Goal: Task Accomplishment & Management: Manage account settings

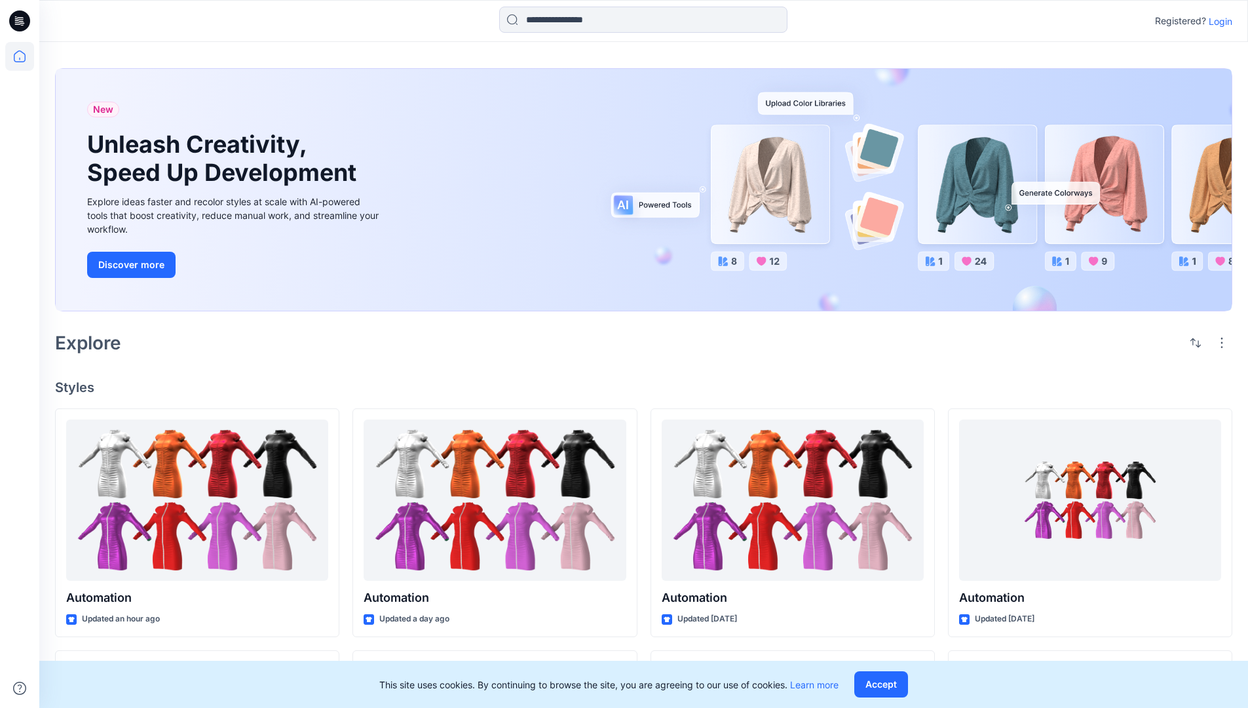
click at [1217, 21] on p "Login" at bounding box center [1221, 21] width 24 height 14
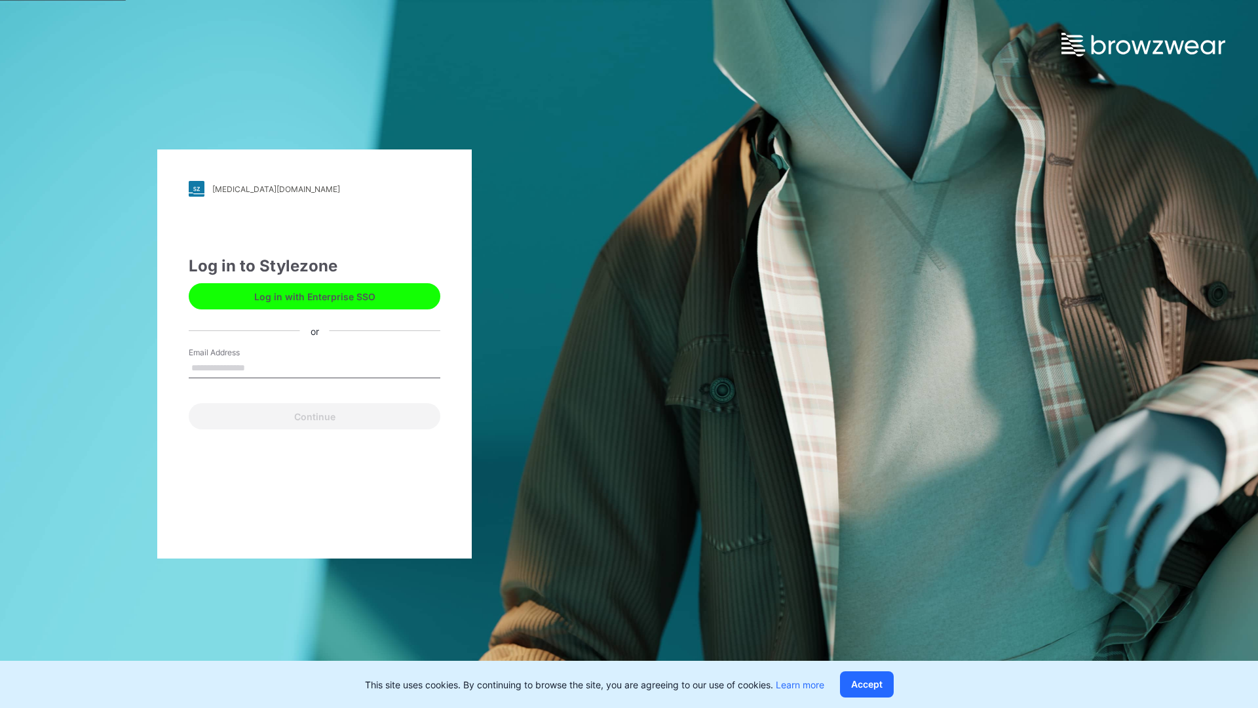
click at [259, 367] on input "Email Address" at bounding box center [315, 368] width 252 height 20
type input "**********"
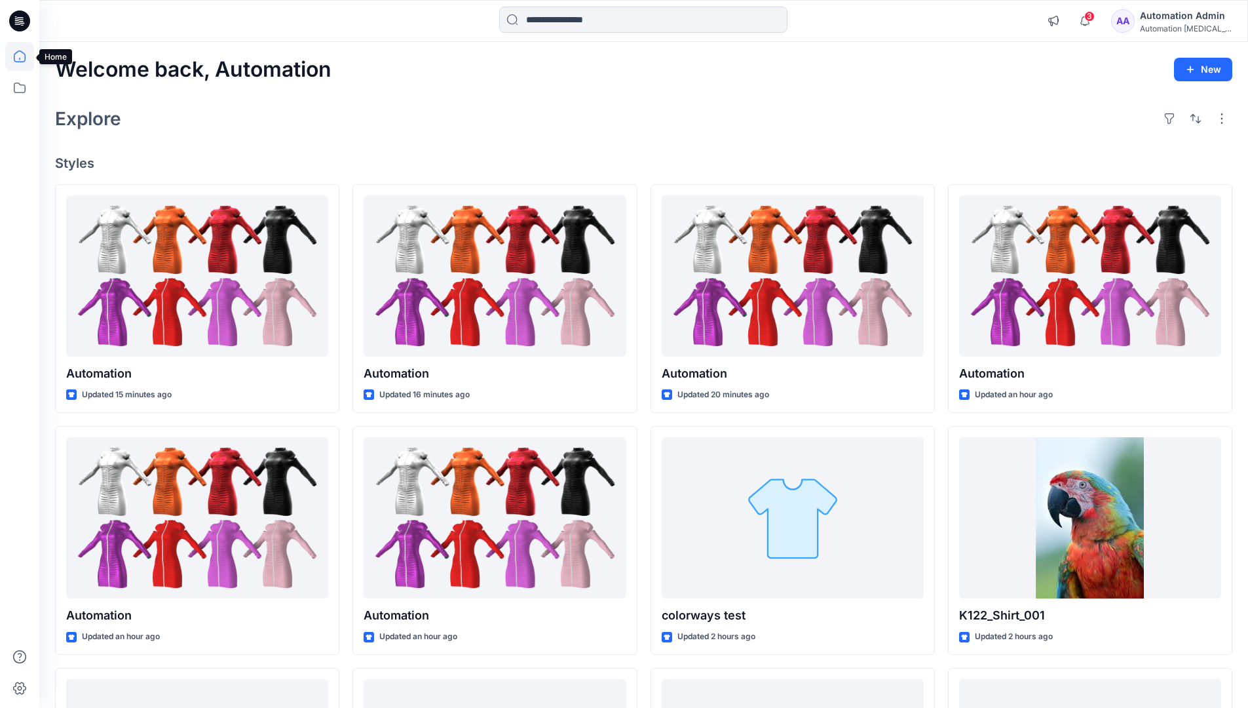
click at [25, 56] on icon at bounding box center [20, 56] width 12 height 12
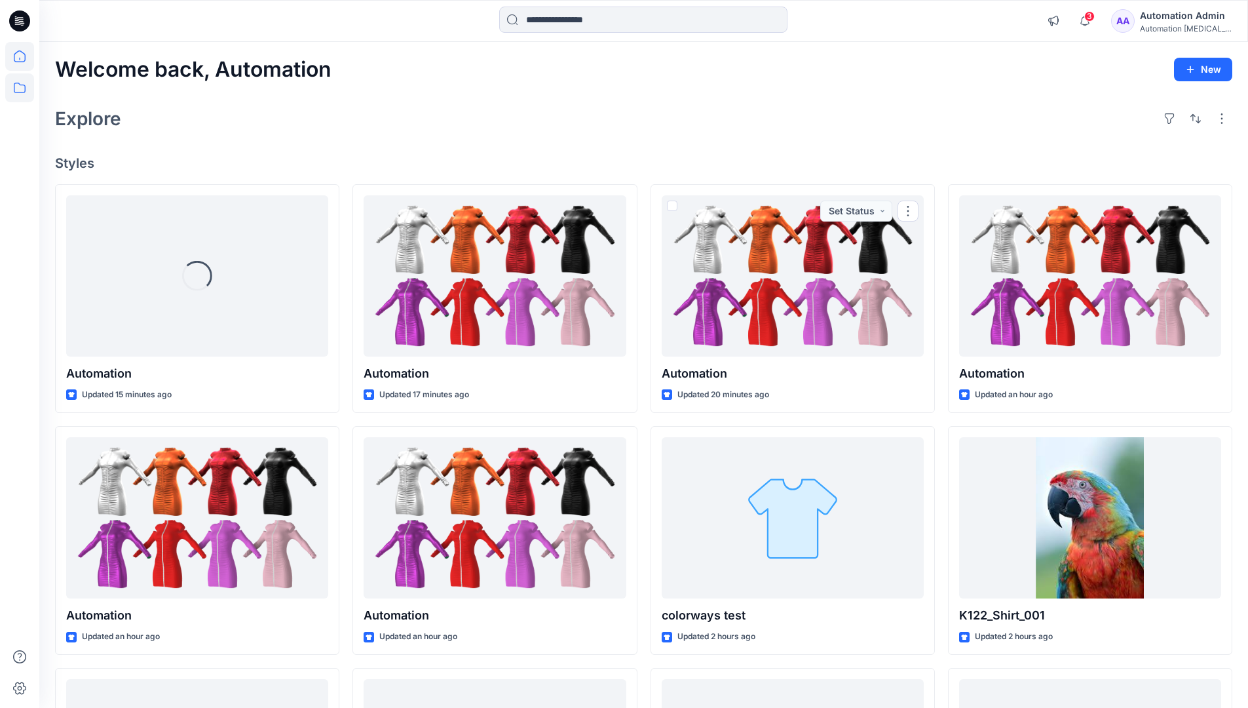
click at [19, 86] on icon at bounding box center [19, 87] width 29 height 29
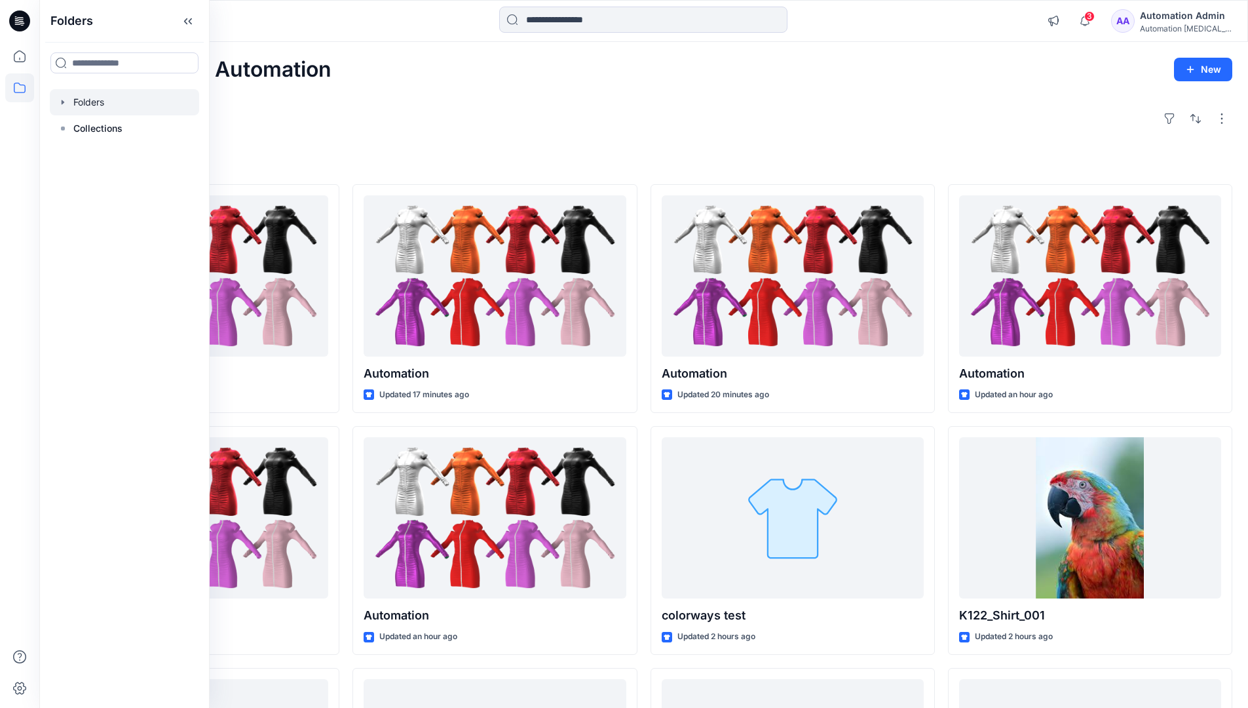
click at [81, 98] on div at bounding box center [124, 102] width 149 height 26
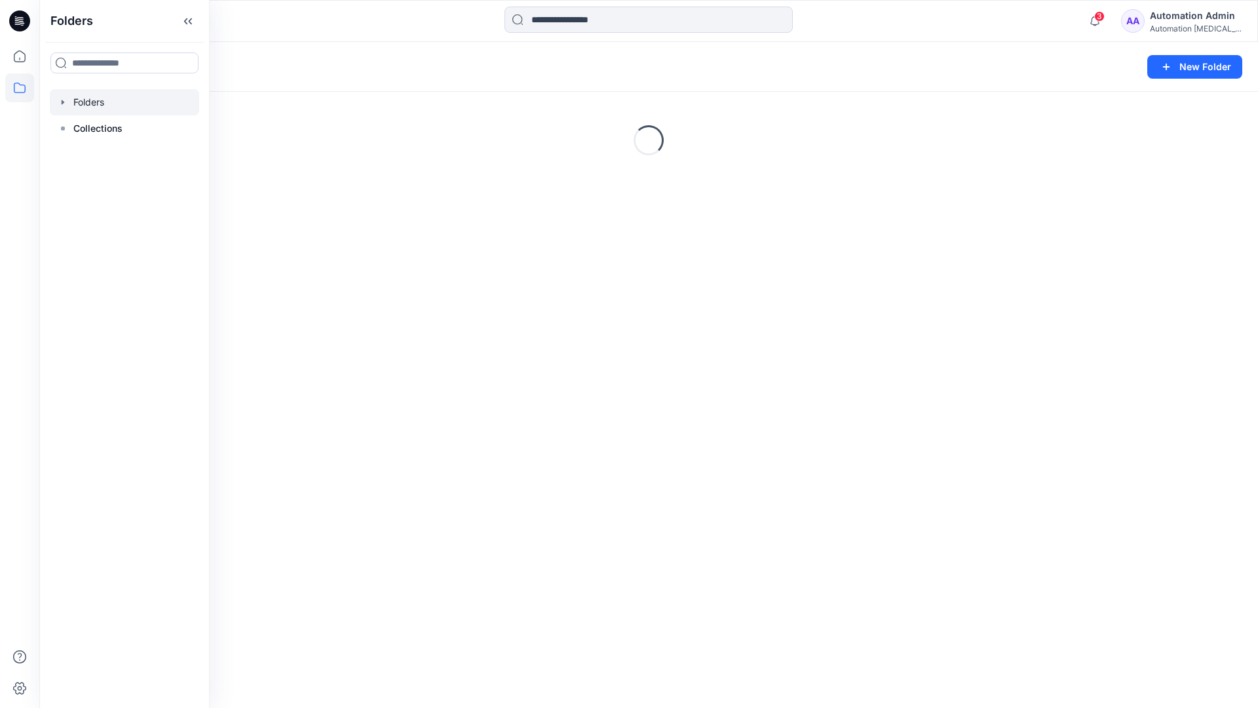
scroll to position [136, 0]
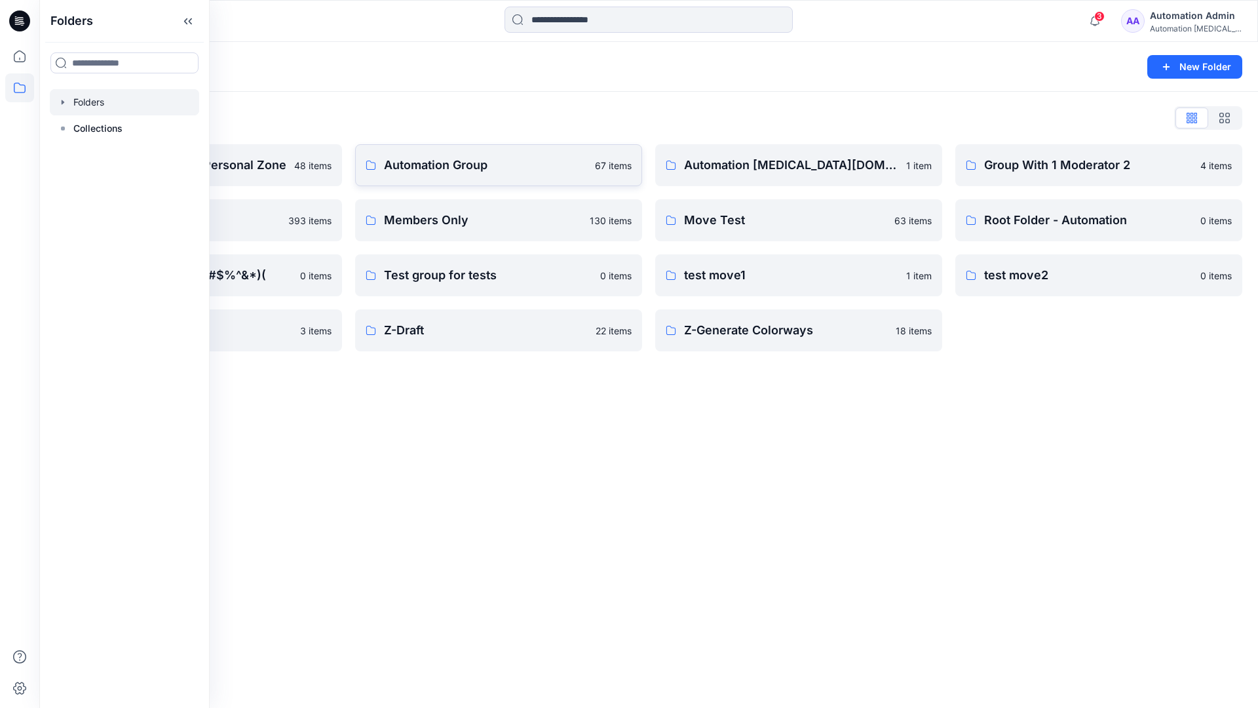
click at [444, 170] on p "Automation Group" at bounding box center [485, 165] width 203 height 18
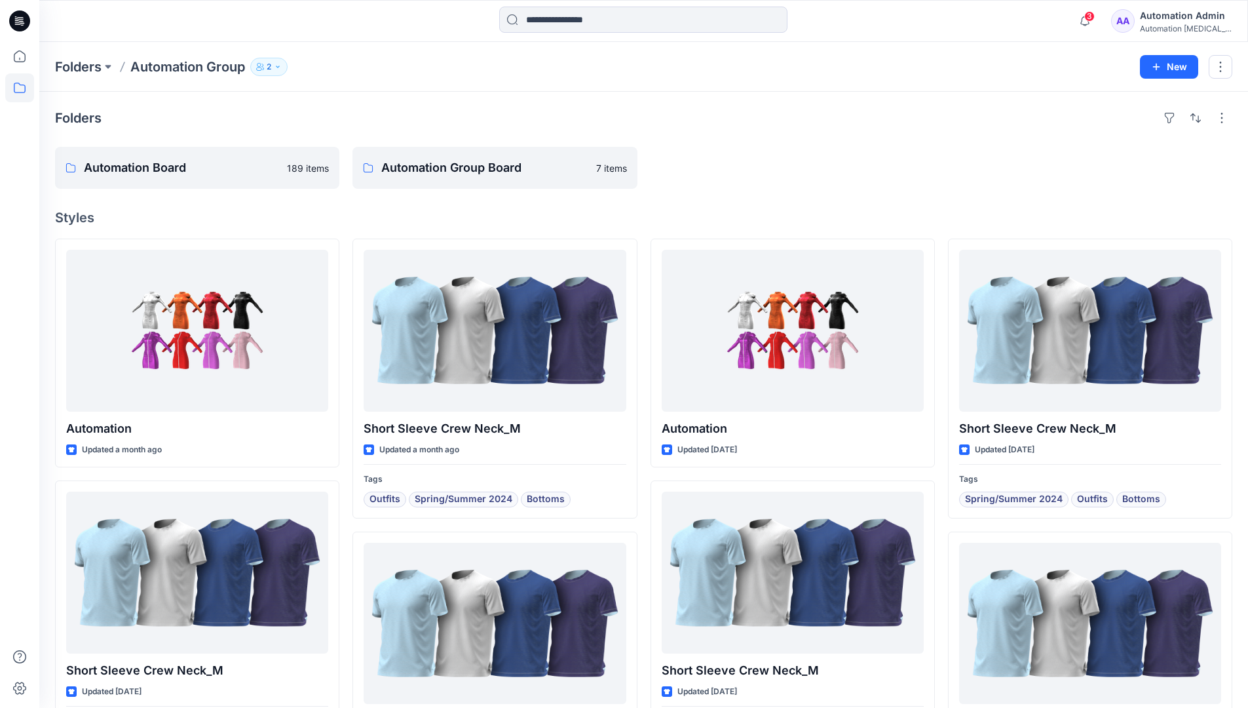
click at [282, 67] on icon "button" at bounding box center [278, 67] width 8 height 8
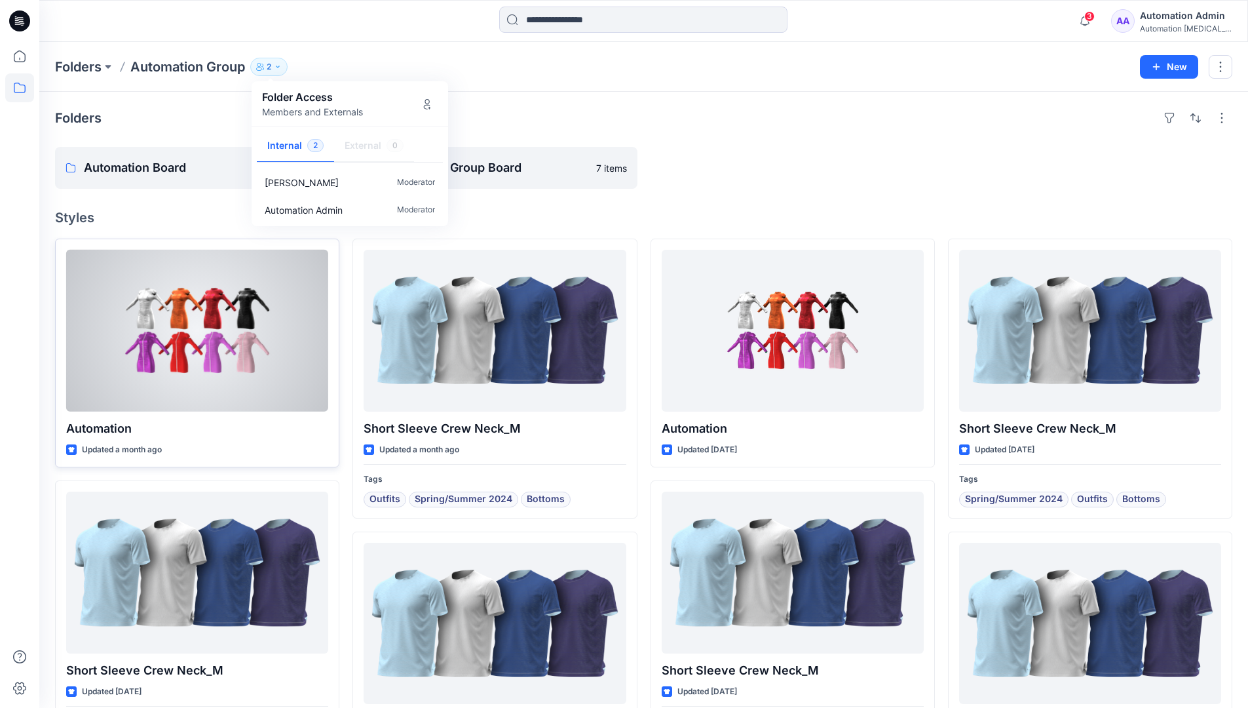
click at [286, 340] on div at bounding box center [197, 331] width 262 height 162
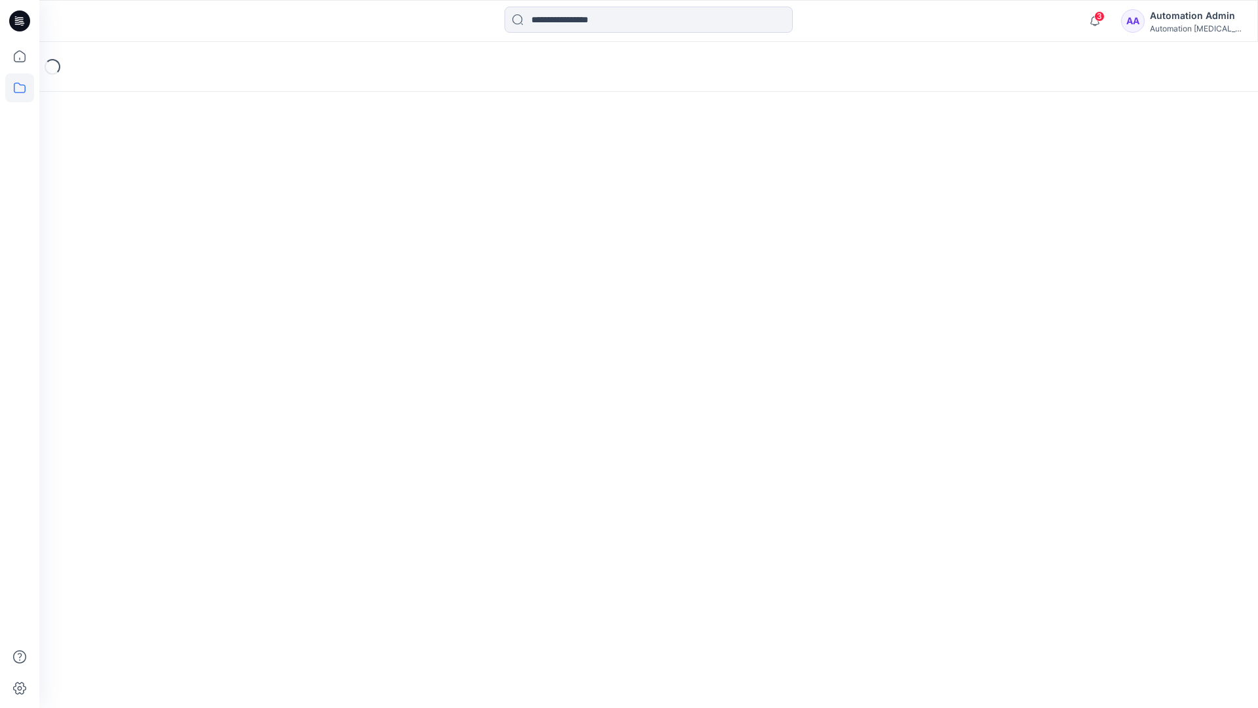
click at [11, 92] on icon at bounding box center [19, 87] width 29 height 29
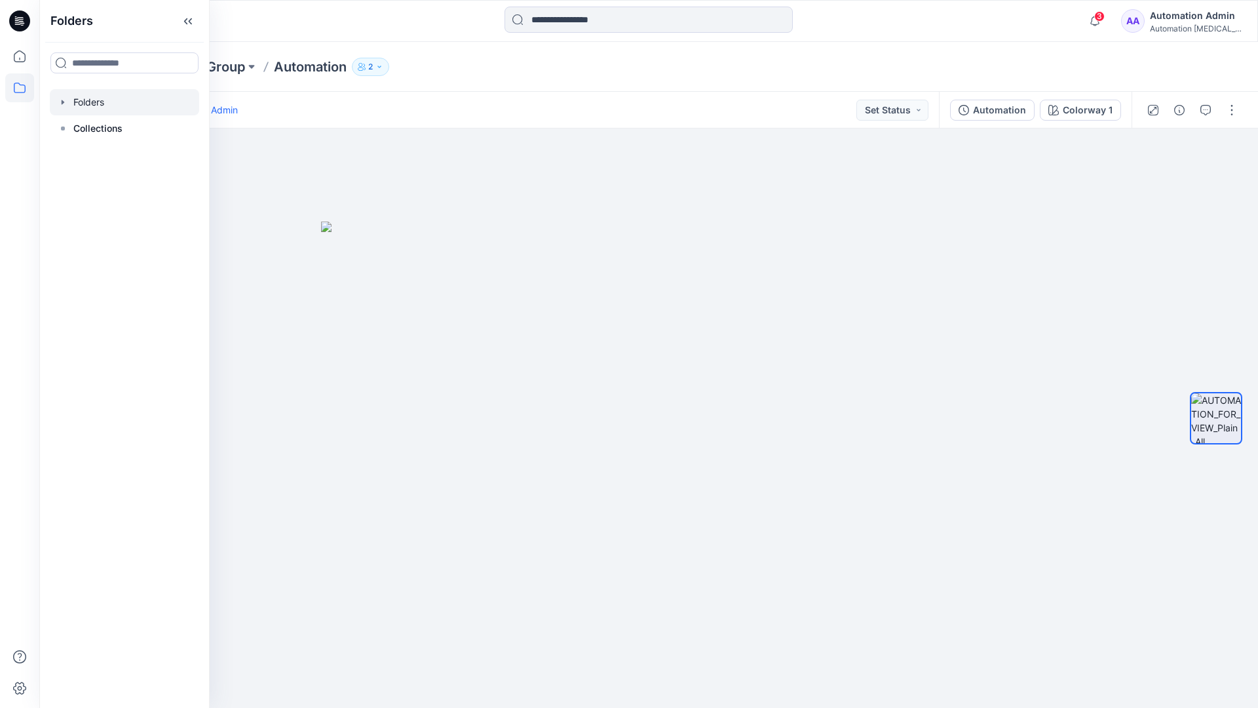
click at [77, 101] on div at bounding box center [124, 102] width 149 height 26
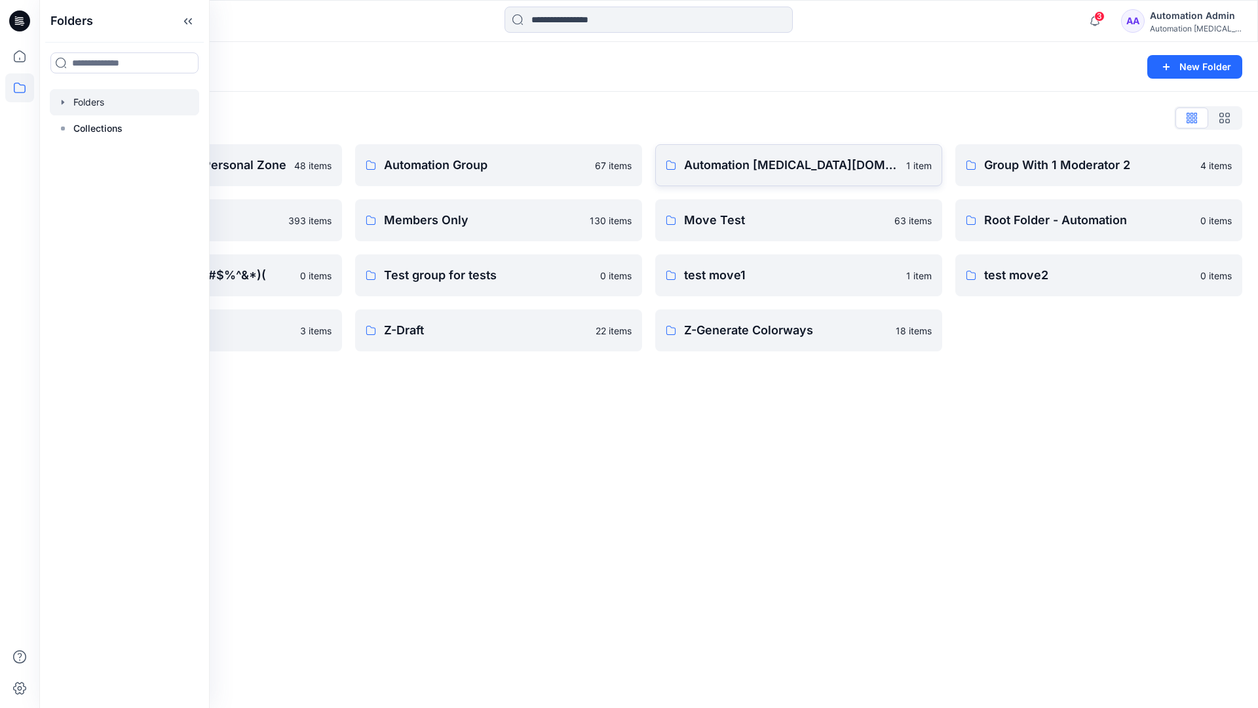
click at [764, 170] on p "Automation testim.io" at bounding box center [791, 165] width 214 height 18
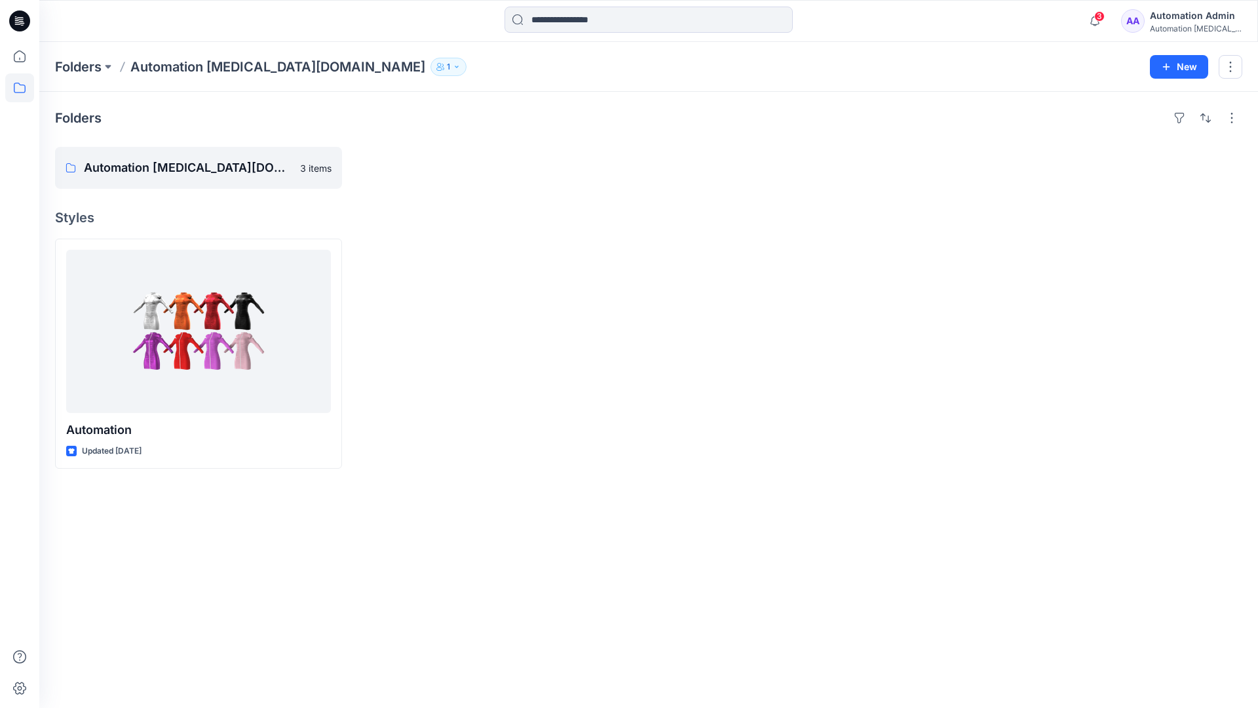
click at [453, 69] on icon "button" at bounding box center [457, 67] width 8 height 8
click at [1178, 20] on div "Automation Admin" at bounding box center [1196, 16] width 92 height 16
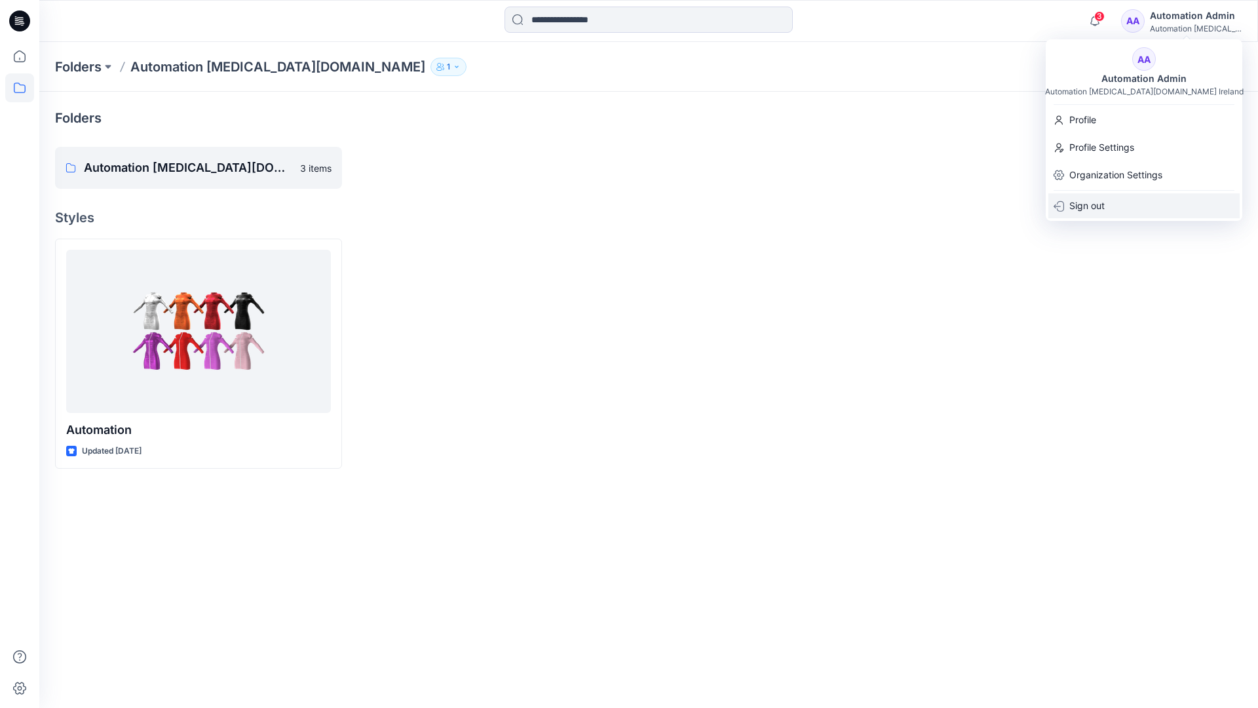
click at [1108, 202] on div "Sign out" at bounding box center [1143, 205] width 191 height 25
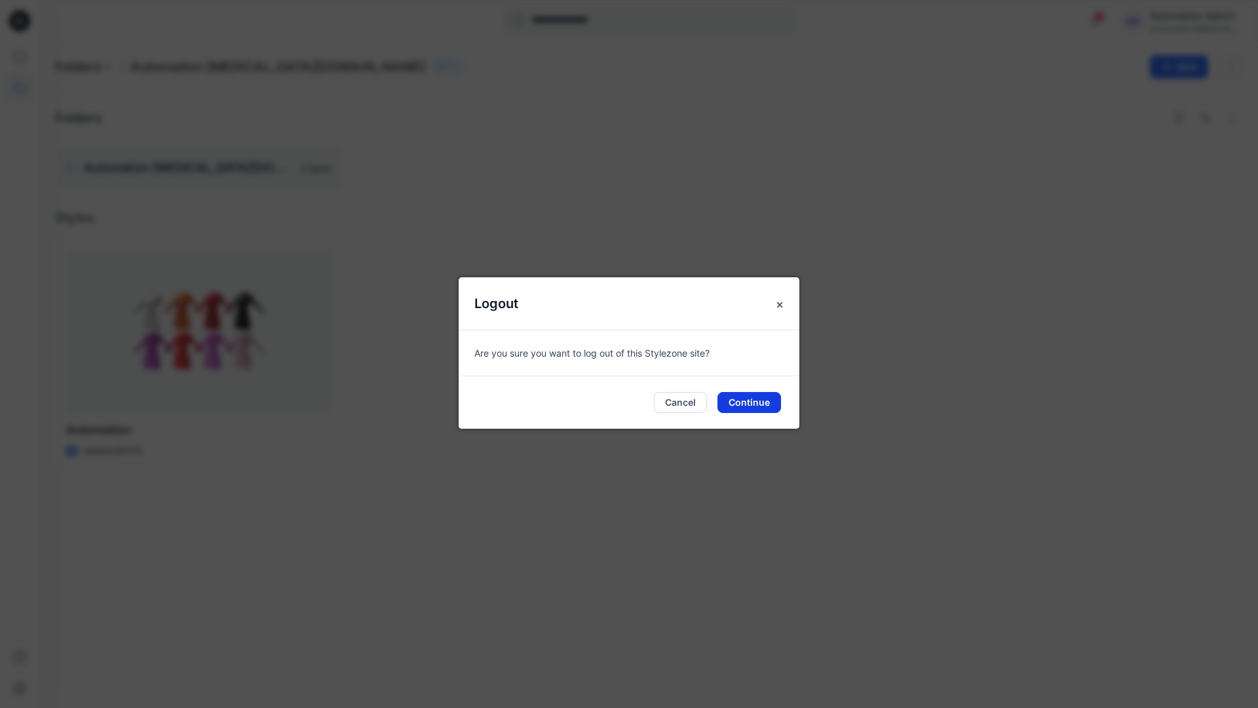
click at [753, 398] on button "Continue" at bounding box center [749, 402] width 64 height 21
